Goal: Information Seeking & Learning: Find specific fact

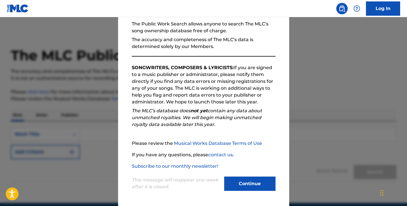
scroll to position [55, 0]
click at [249, 182] on button "Continue" at bounding box center [249, 183] width 51 height 14
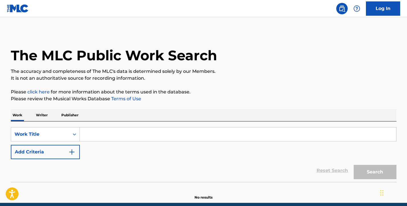
click at [80, 138] on input "Search Form" at bounding box center [238, 134] width 316 height 14
paste input "[PERSON_NAME]"
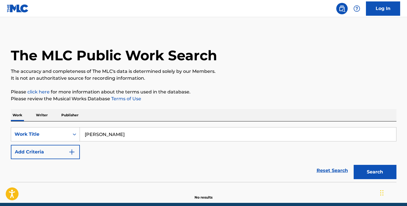
drag, startPoint x: 124, startPoint y: 136, endPoint x: 48, endPoint y: 118, distance: 77.3
click at [49, 118] on div "Work Writer Publisher SearchWithCriteria0ee7194f-2840-4fc8-a5c5-e29eef44a7e2 Wo…" at bounding box center [204, 154] width 386 height 91
type input "killin you hoes"
click at [70, 151] on img "Search Form" at bounding box center [71, 151] width 7 height 7
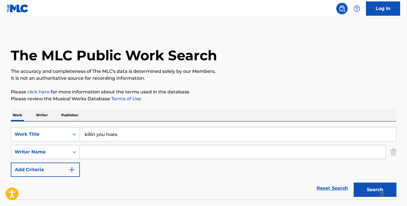
click at [90, 153] on input "Search Form" at bounding box center [233, 152] width 306 height 14
paste input "[PERSON_NAME]"
type input "[PERSON_NAME]"
click at [375, 189] on button "Search" at bounding box center [375, 189] width 43 height 14
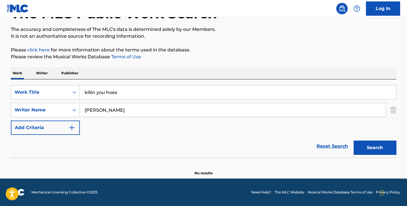
scroll to position [42, 0]
click at [96, 92] on input "killin you hoes" at bounding box center [238, 92] width 316 height 14
click at [375, 148] on button "Search" at bounding box center [375, 147] width 43 height 14
click at [108, 92] on input "killing you hoes" at bounding box center [238, 92] width 316 height 14
click at [375, 148] on button "Search" at bounding box center [375, 147] width 43 height 14
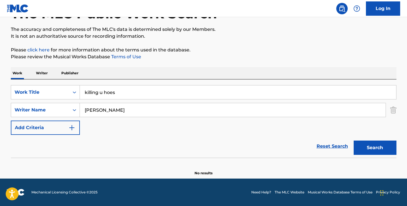
click at [99, 92] on input "killing u hoes" at bounding box center [238, 92] width 316 height 14
type input "killin u hoes"
click at [375, 148] on button "Search" at bounding box center [375, 147] width 43 height 14
drag, startPoint x: 122, startPoint y: 109, endPoint x: 78, endPoint y: 103, distance: 44.4
click at [78, 103] on div "SearchWithCriteria1bb37fc3-a97b-4852-8f4c-de617d0f2269 Writer Name [PERSON_NAME]" at bounding box center [204, 110] width 386 height 14
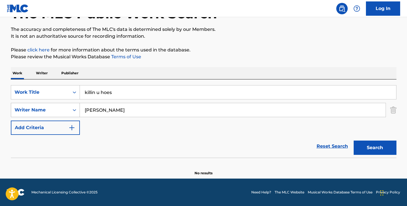
paste input "[PERSON_NAME]"
type input "[PERSON_NAME]"
click at [375, 148] on button "Search" at bounding box center [375, 147] width 43 height 14
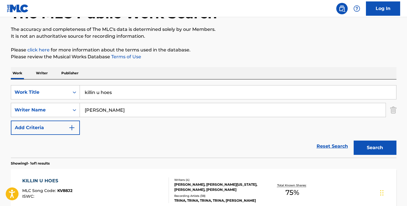
scroll to position [89, 0]
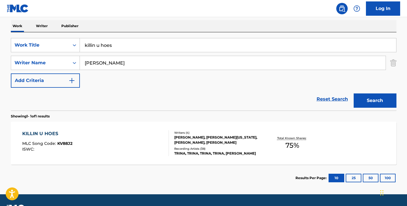
click at [137, 144] on div "KILLIN U HOES MLC Song Code : KV88J2 ISWC :" at bounding box center [95, 143] width 147 height 26
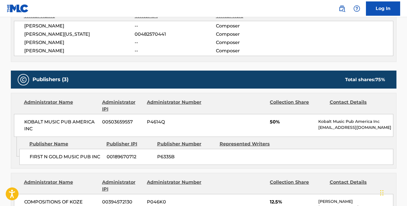
scroll to position [242, 0]
